Goal: Task Accomplishment & Management: Complete application form

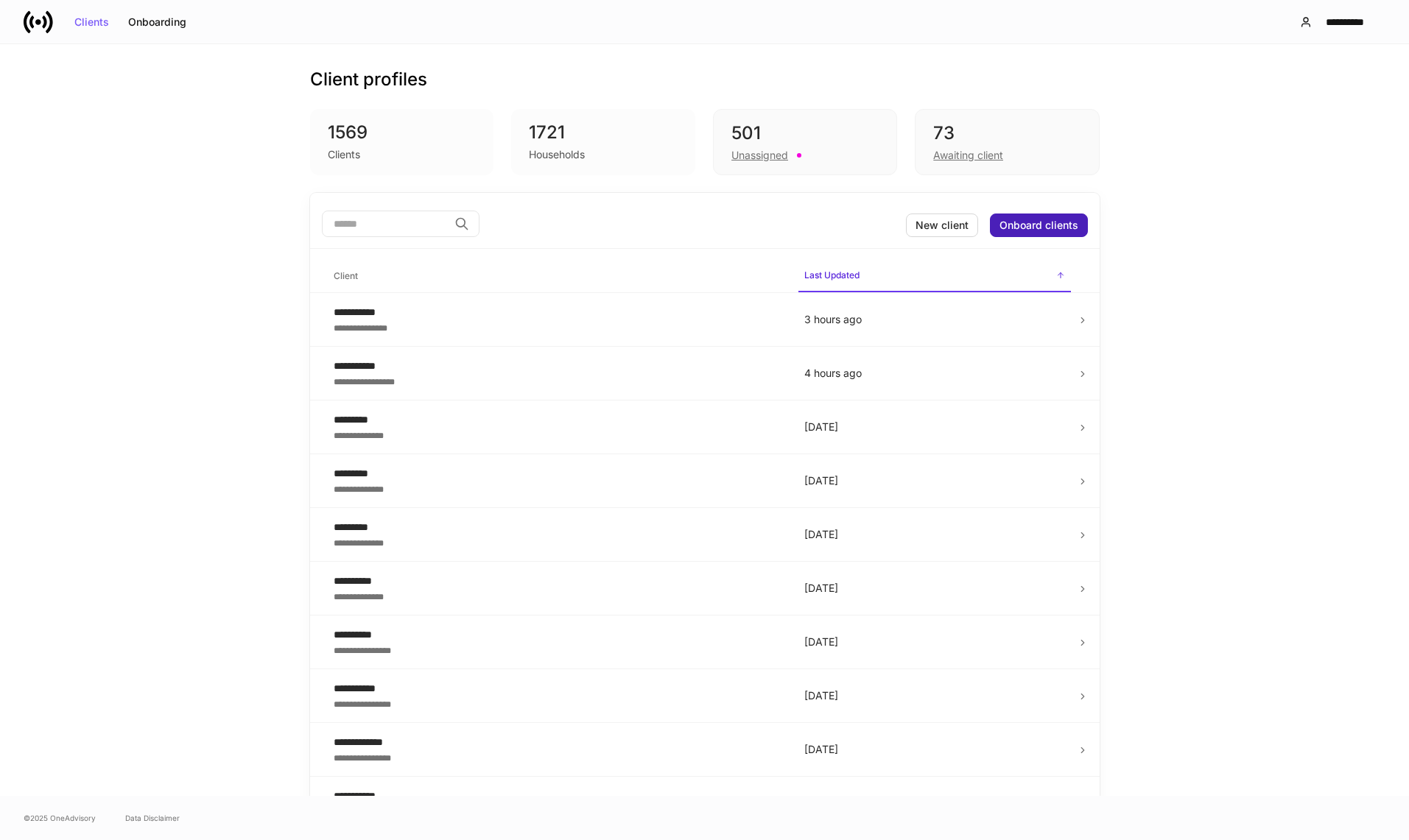
click at [1024, 235] on button "Onboard clients" at bounding box center [1039, 225] width 98 height 24
click at [969, 230] on button "New client" at bounding box center [942, 225] width 72 height 24
click at [154, 148] on div "**********" at bounding box center [704, 420] width 1409 height 751
